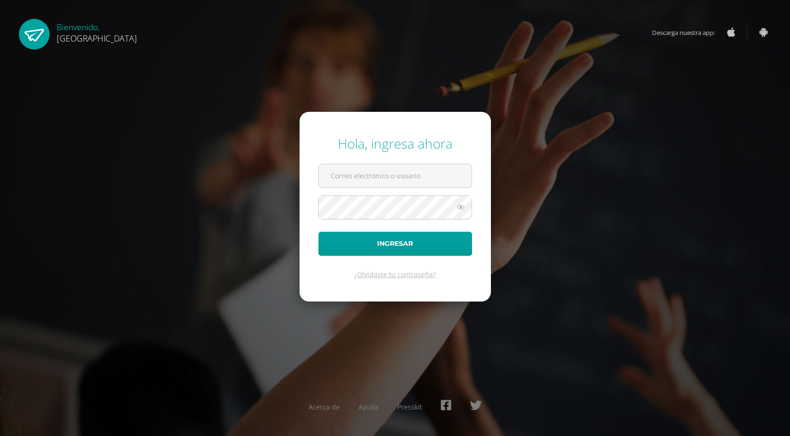
type input "[EMAIL_ADDRESS][DOMAIN_NAME]"
click at [781, 148] on div "Hola, ingresa ahora [EMAIL_ADDRESS][DOMAIN_NAME] Ingresar ¿Olvidaste tu contras…" at bounding box center [394, 218] width 797 height 182
click at [386, 245] on button "Ingresar" at bounding box center [395, 244] width 154 height 24
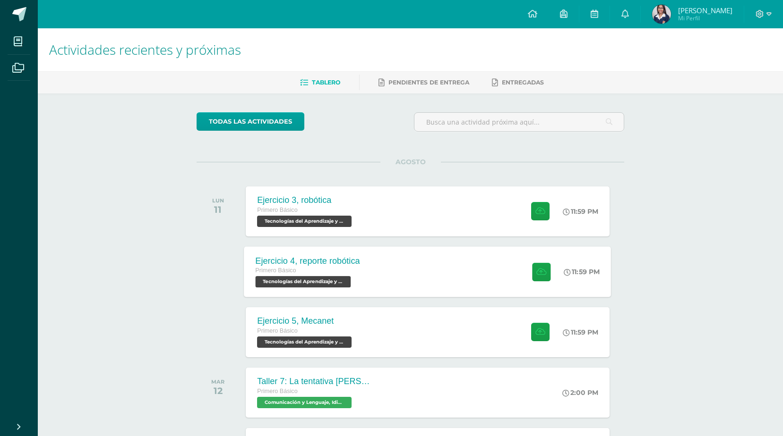
click at [353, 286] on div "Primero Básico Tecnologías del Aprendizaje y la Comunicación 'B'" at bounding box center [308, 277] width 104 height 22
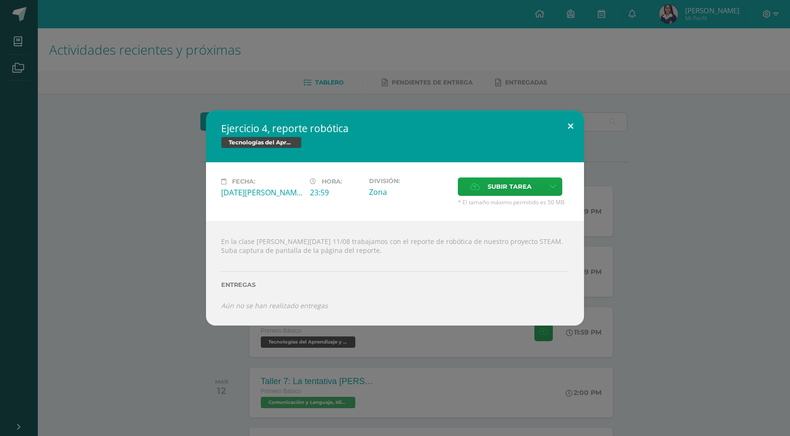
click at [577, 123] on button at bounding box center [570, 127] width 27 height 32
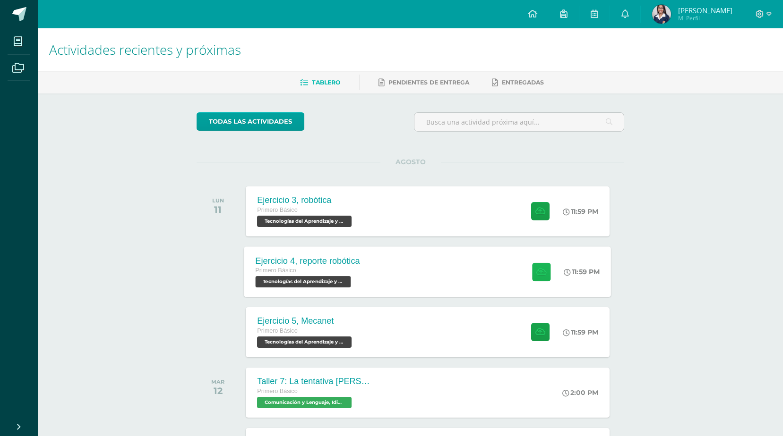
click at [534, 277] on button at bounding box center [541, 272] width 18 height 18
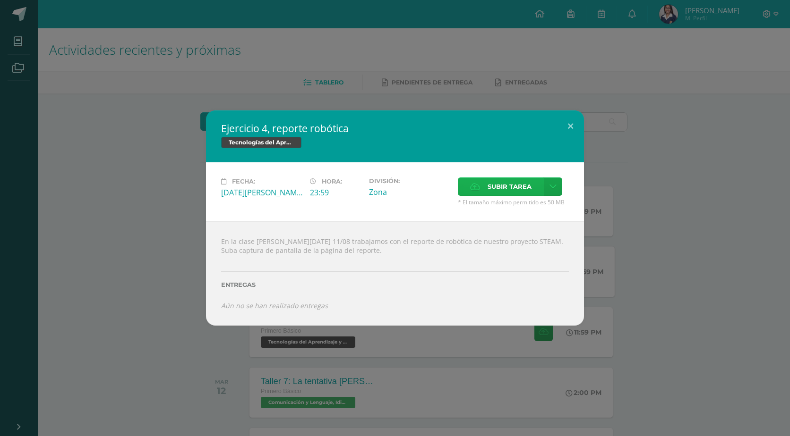
click at [498, 181] on span "Subir tarea" at bounding box center [509, 186] width 44 height 17
click at [0, 0] on input "Subir tarea" at bounding box center [0, 0] width 0 height 0
click at [520, 187] on span "Subir tarea" at bounding box center [509, 186] width 44 height 17
click at [0, 0] on input "Subir tarea" at bounding box center [0, 0] width 0 height 0
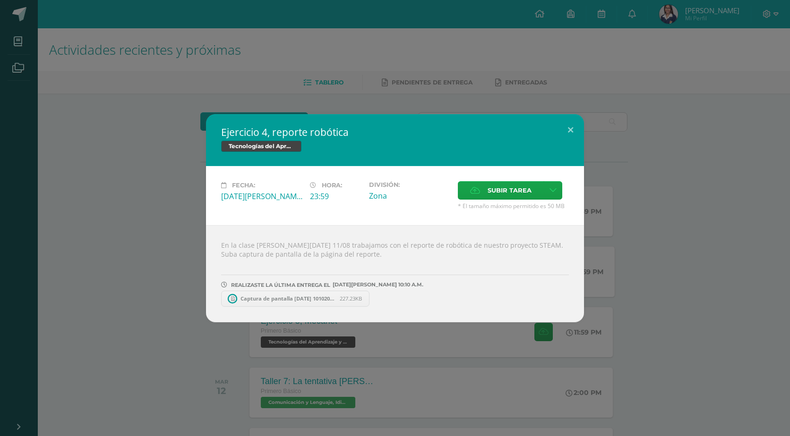
click at [280, 308] on div "En la clase de hoy 11/08 trabajamos con el reporte de robótica de nuestro proye…" at bounding box center [395, 273] width 378 height 97
click at [284, 296] on span "Captura de pantalla 2025-08-11 101020.png" at bounding box center [288, 298] width 104 height 7
